Goal: Transaction & Acquisition: Purchase product/service

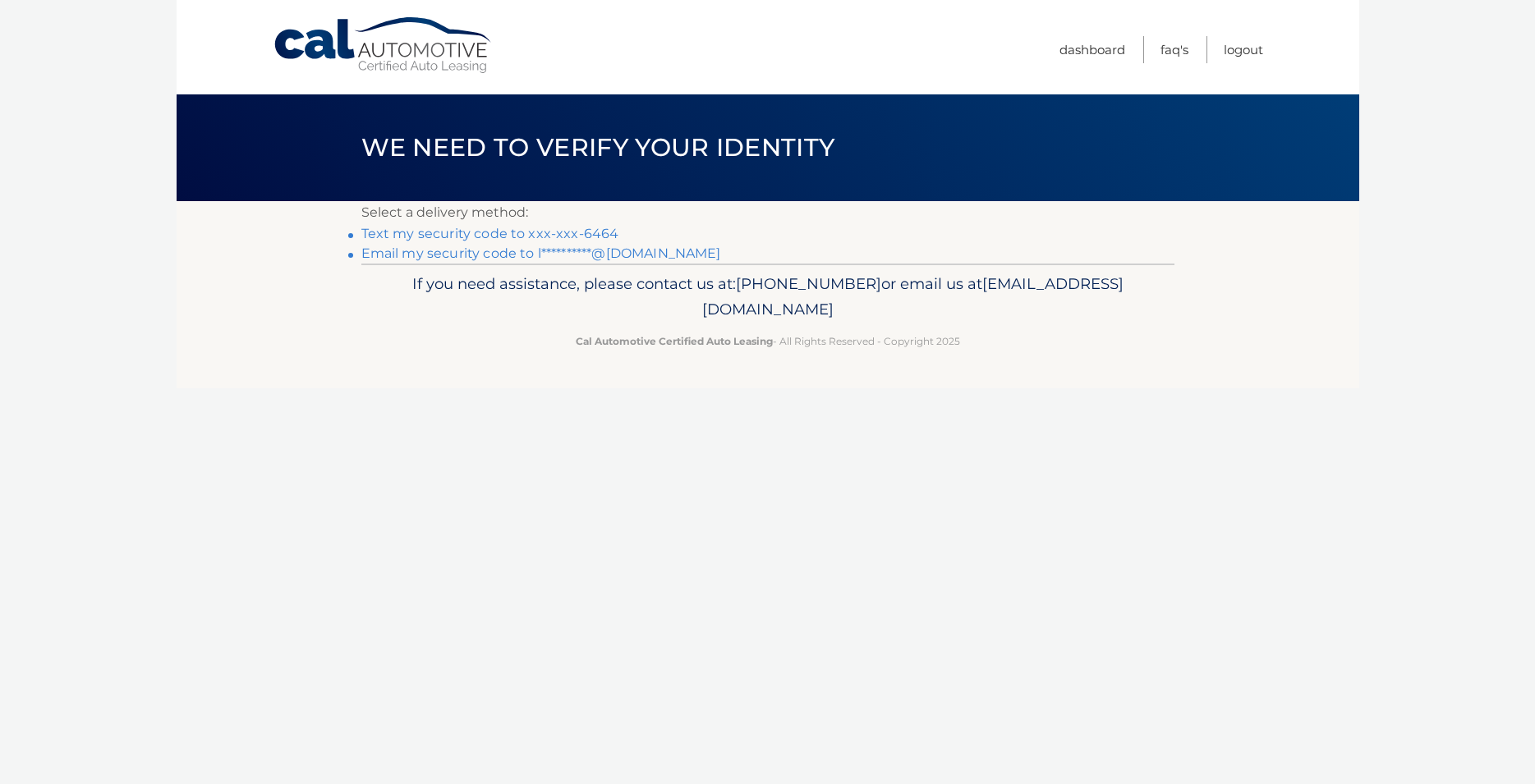
click at [542, 230] on link "Text my security code to xxx-xxx-6464" at bounding box center [490, 233] width 258 height 15
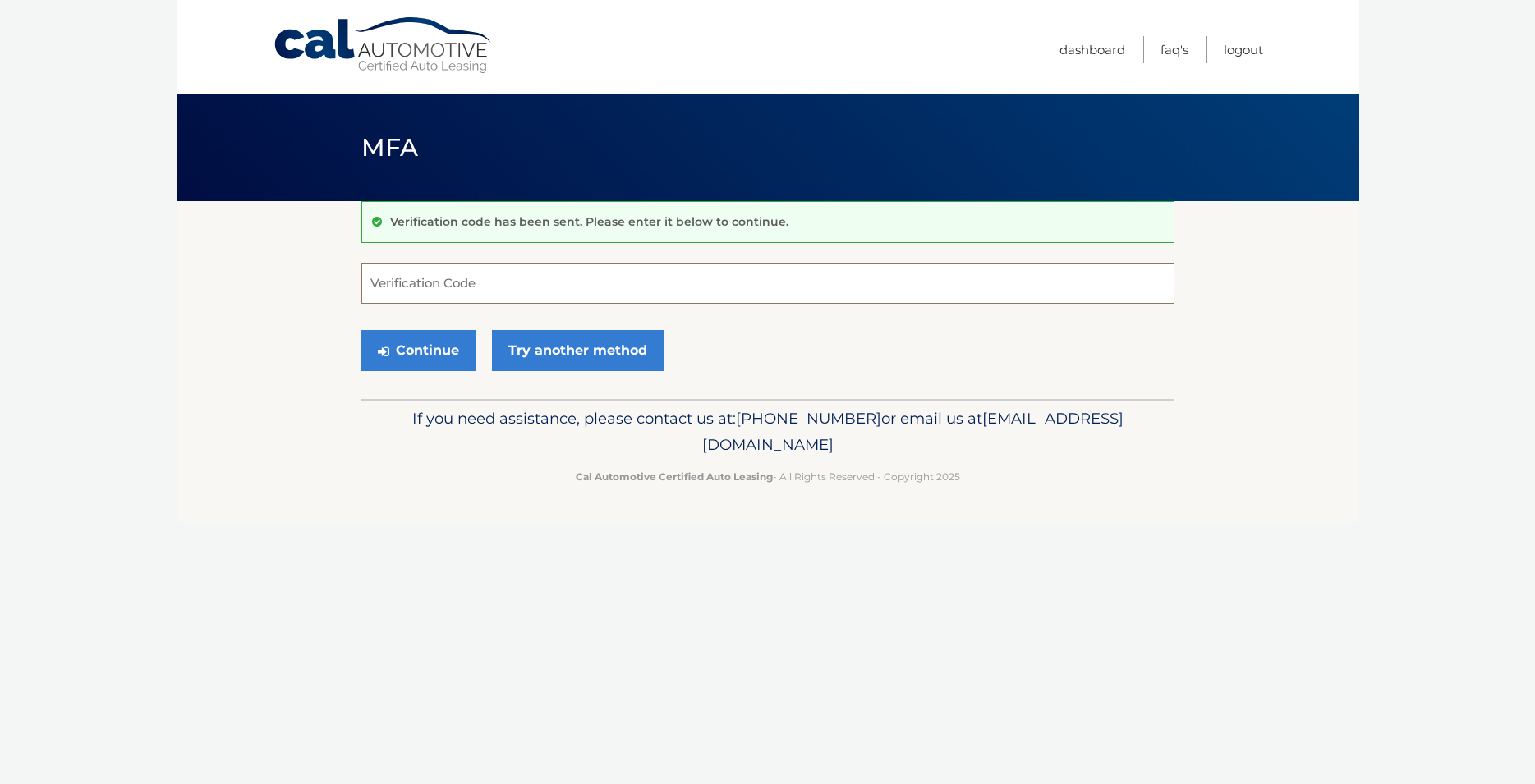
click at [537, 279] on input "Verification Code" at bounding box center [768, 284] width 813 height 41
type input "895418"
click at [604, 357] on link "Try another method" at bounding box center [577, 350] width 172 height 41
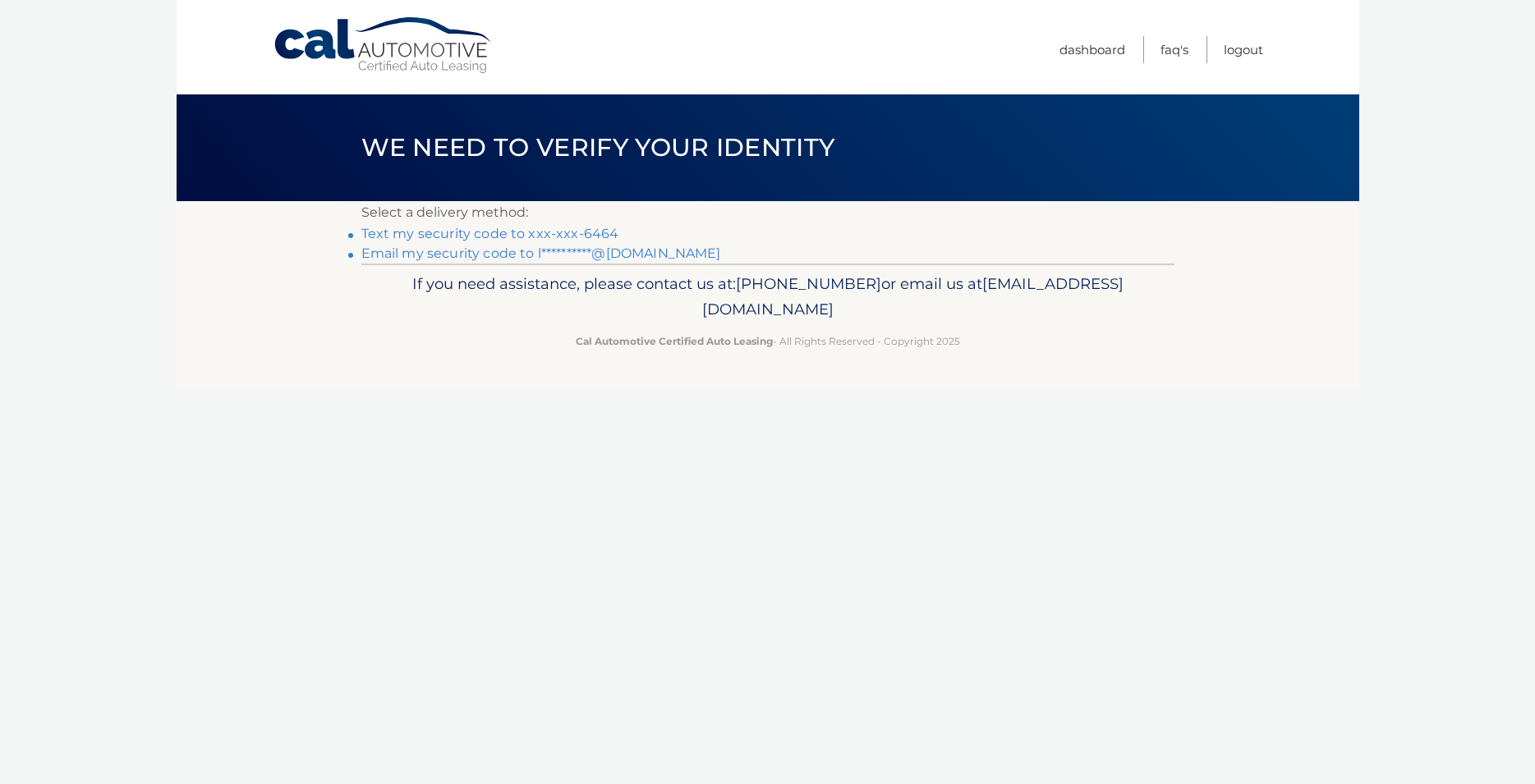
click at [430, 235] on link "Text my security code to xxx-xxx-6464" at bounding box center [490, 233] width 258 height 15
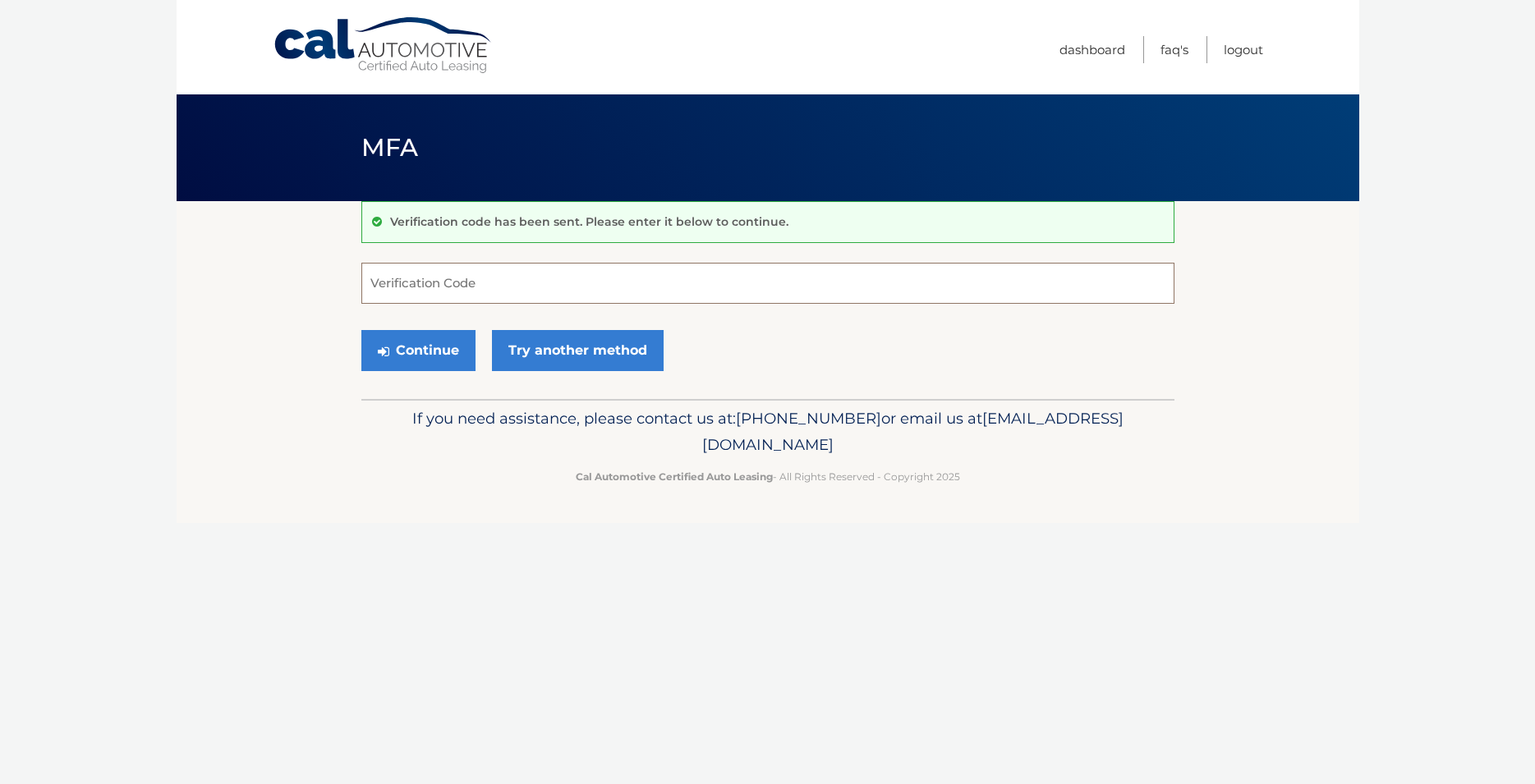
click at [505, 281] on input "Verification Code" at bounding box center [768, 284] width 813 height 41
type input "759539"
click at [413, 348] on button "Continue" at bounding box center [419, 350] width 114 height 41
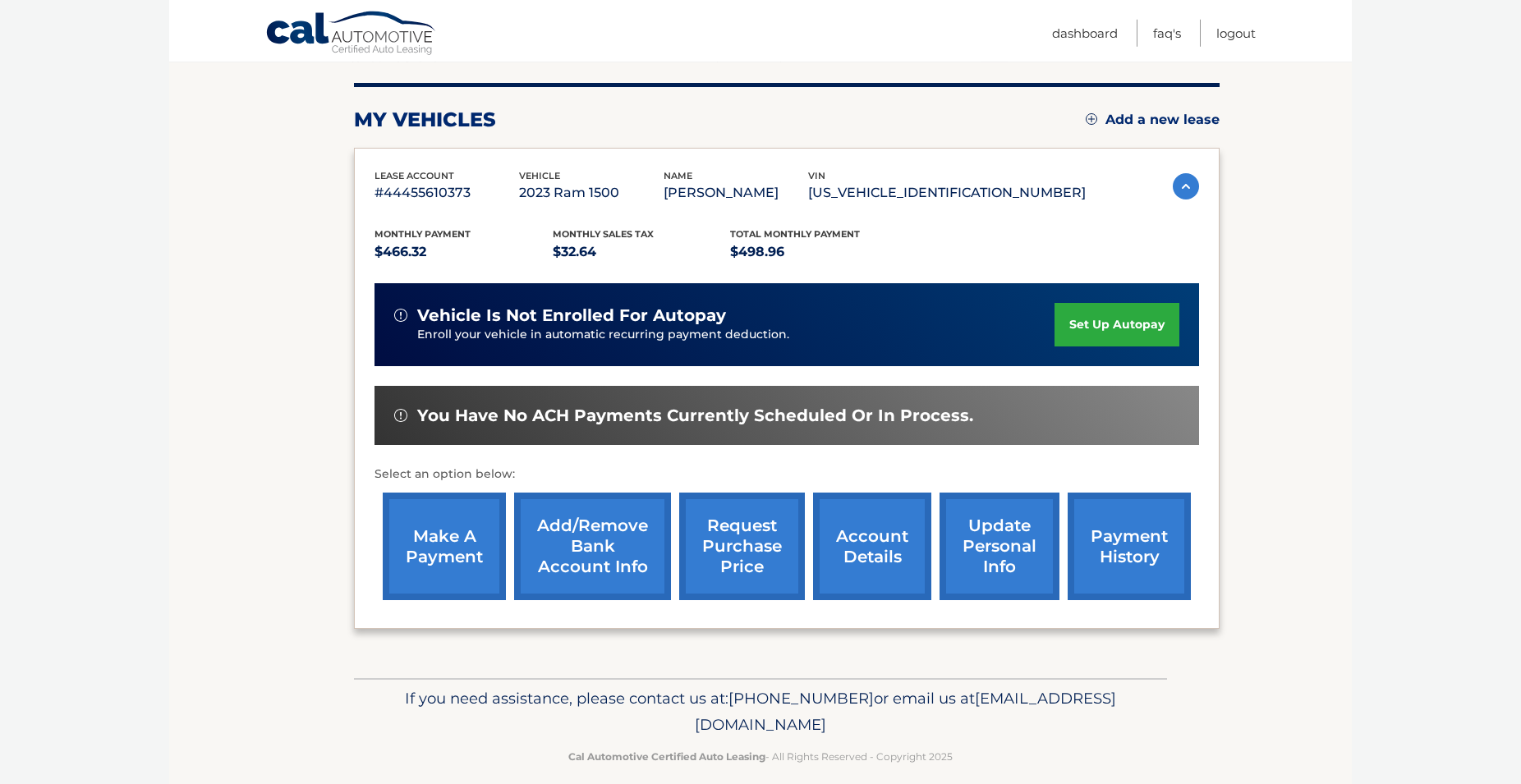
scroll to position [223, 0]
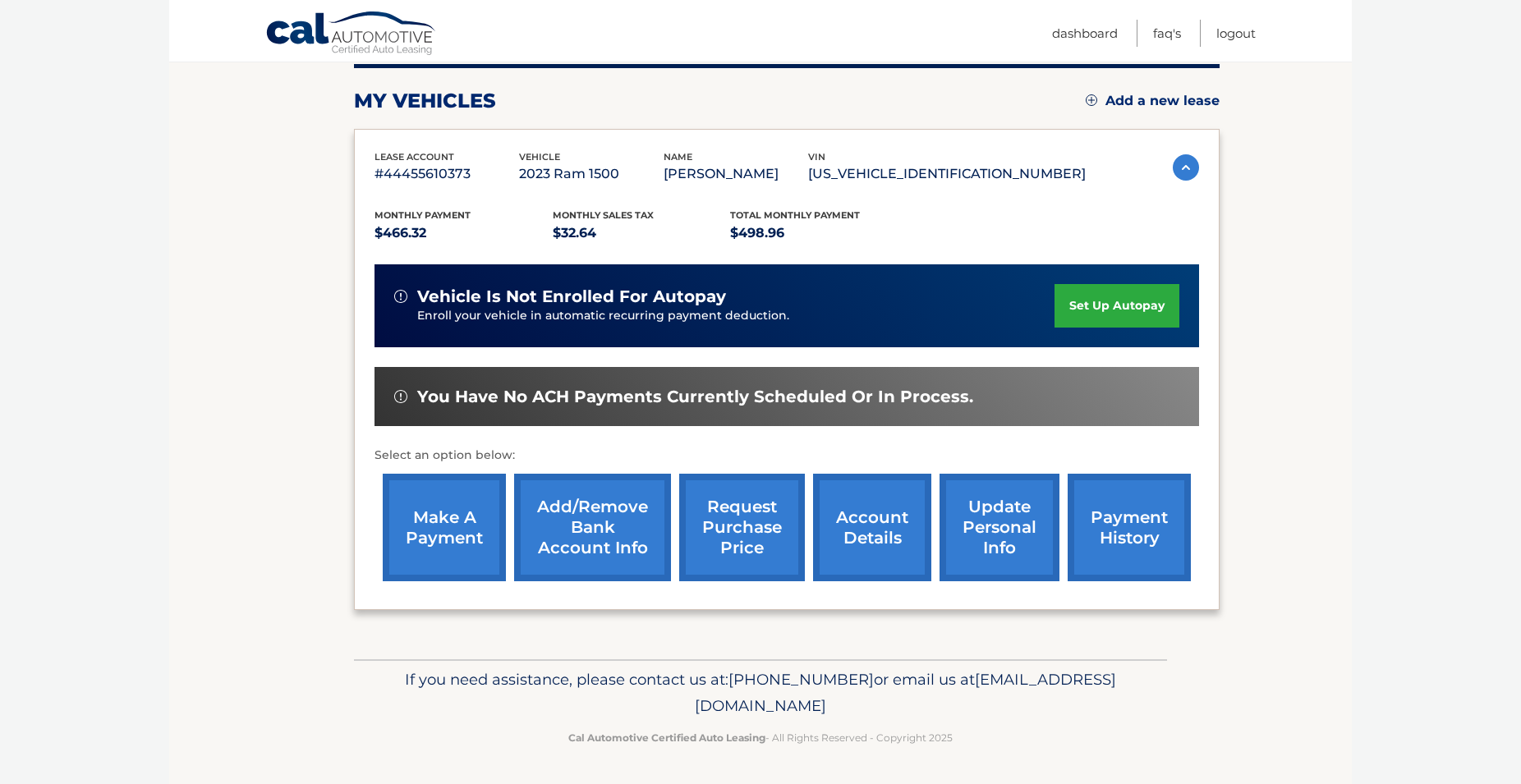
click at [486, 511] on link "make a payment" at bounding box center [444, 528] width 123 height 108
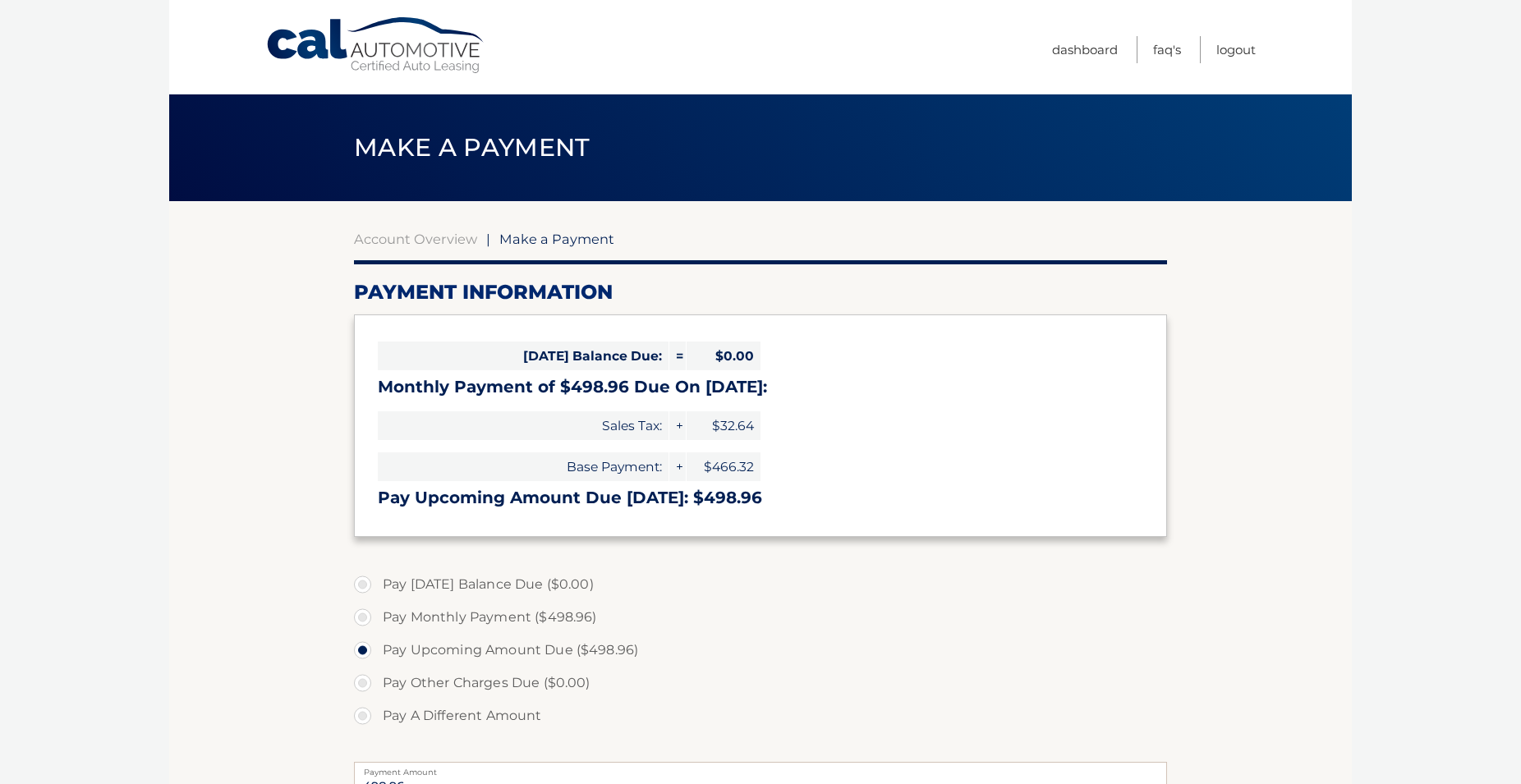
select select "MGI0OTJjNmYtZDUyZS00NGNlLTlkZTQtODQ4MGFiMGQ4OWNh"
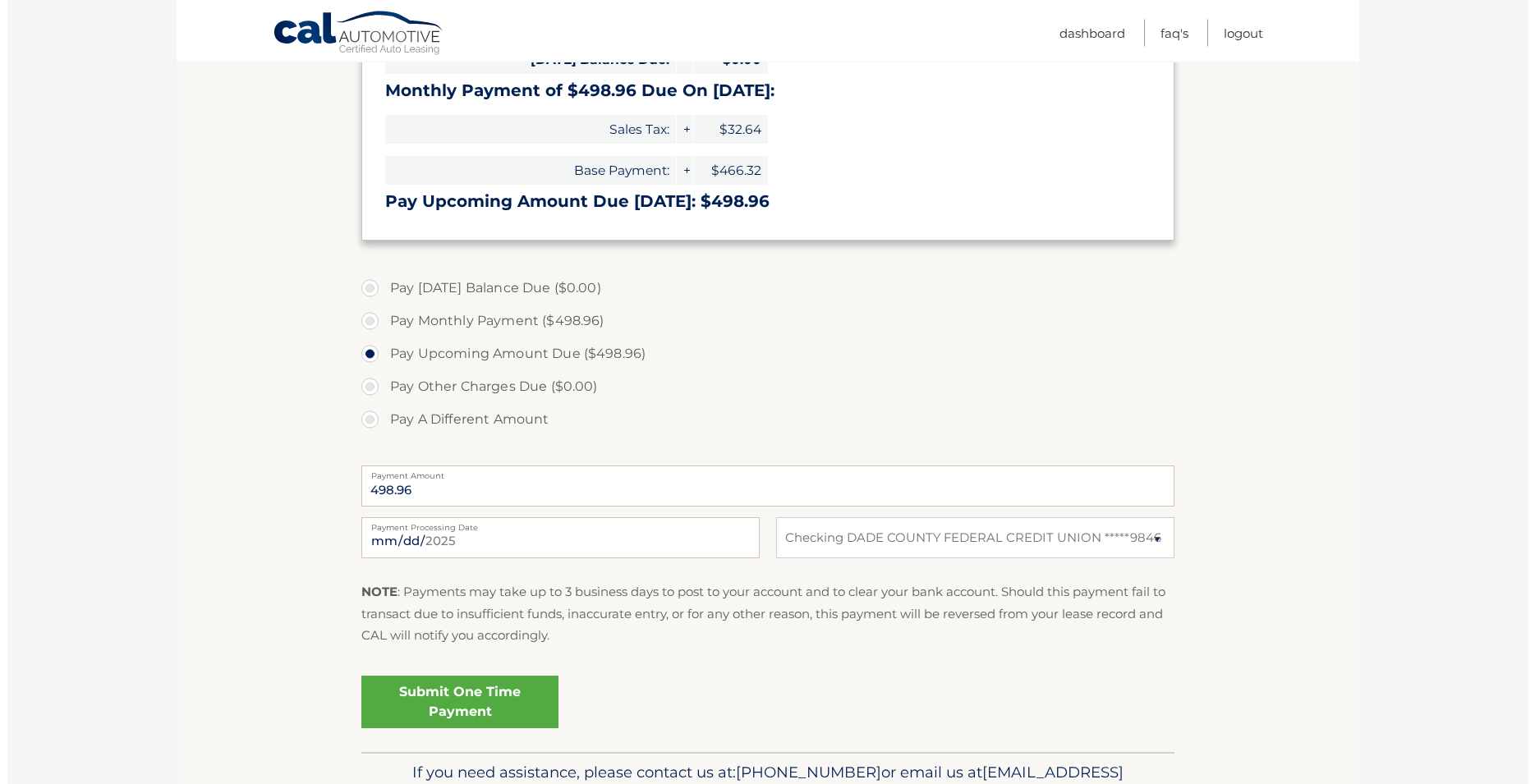
scroll to position [335, 0]
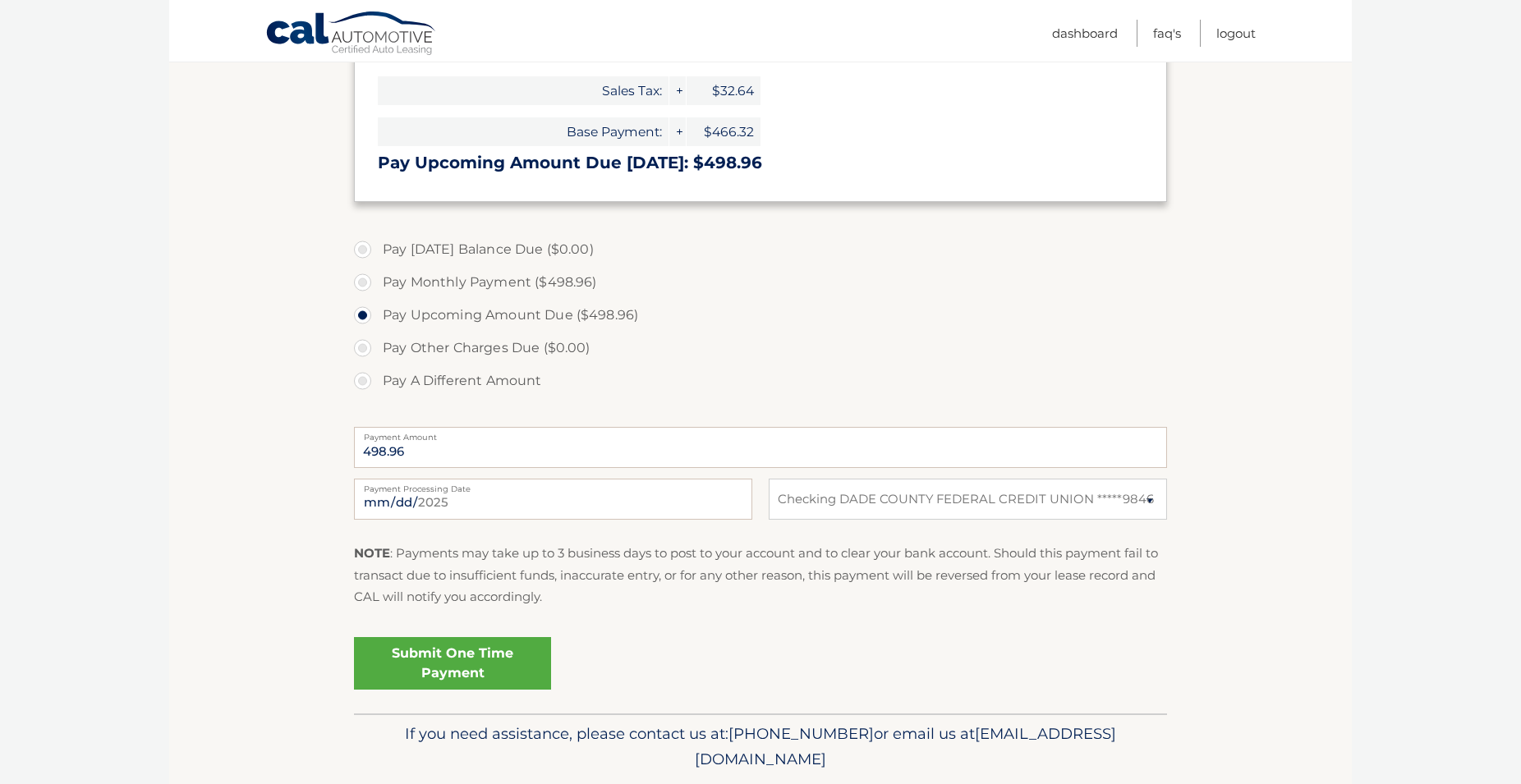
click at [477, 674] on link "Submit One Time Payment" at bounding box center [452, 664] width 197 height 53
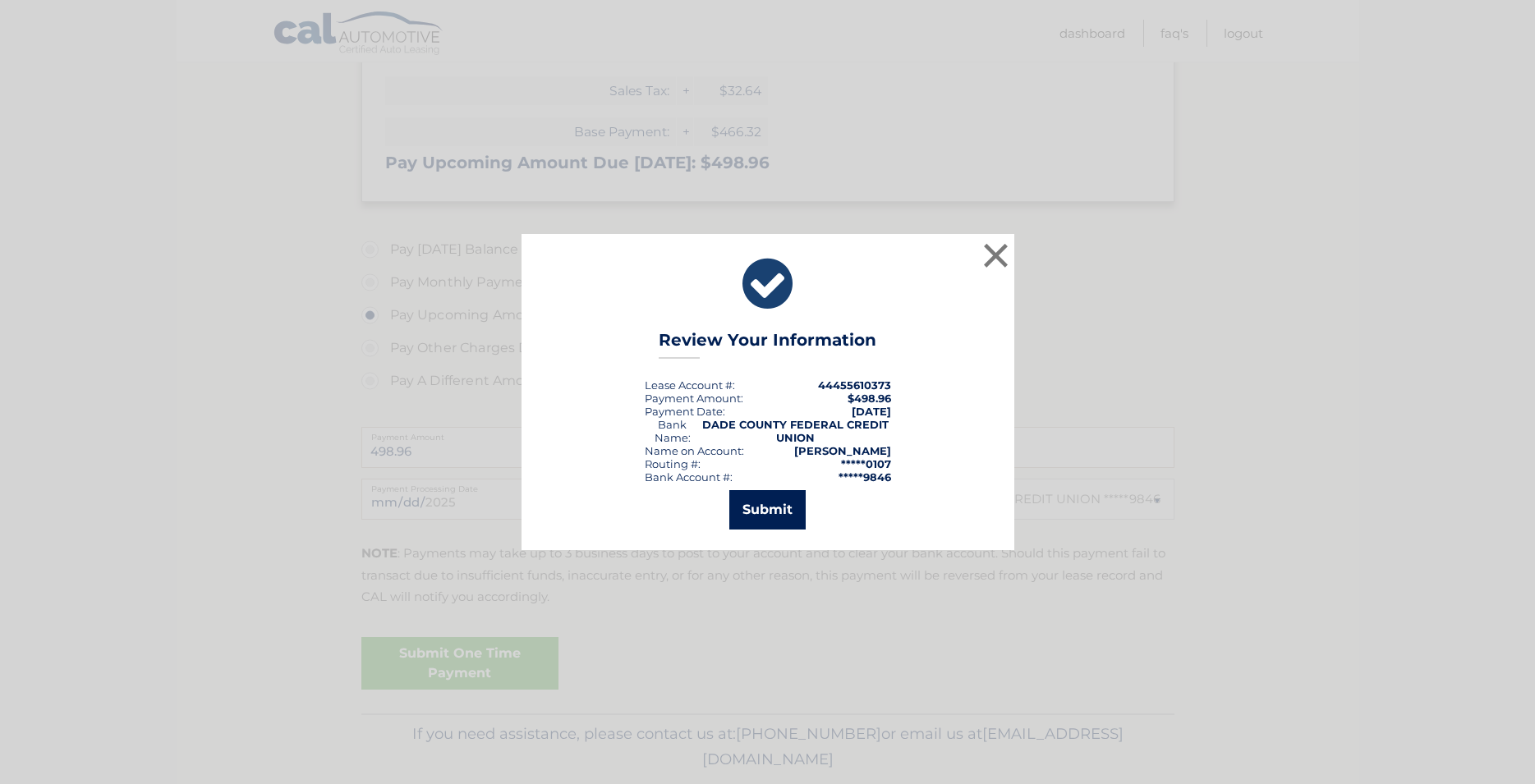
click at [782, 515] on button "Submit" at bounding box center [767, 510] width 76 height 39
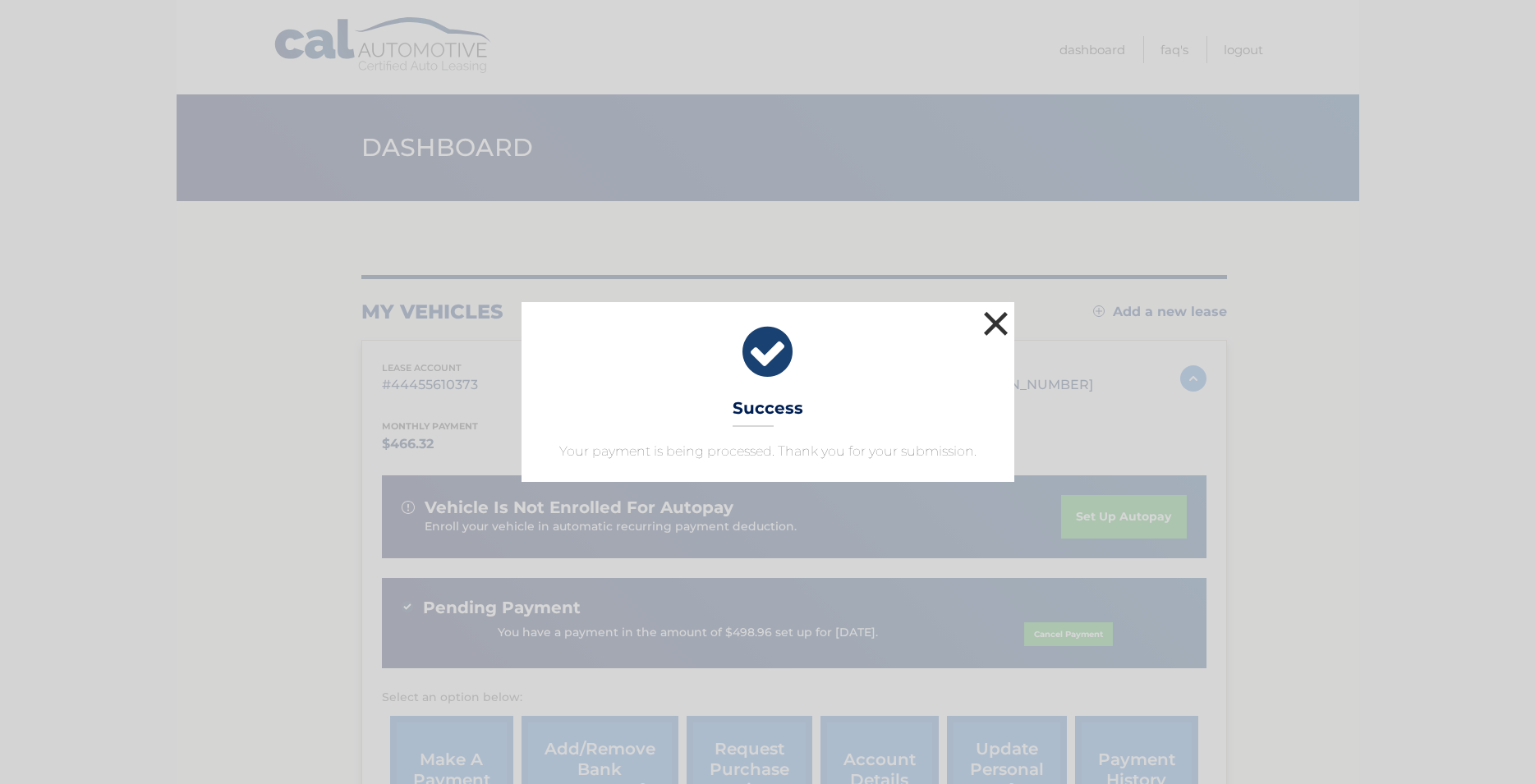
click at [992, 325] on button "×" at bounding box center [996, 324] width 32 height 32
